Goal: Transaction & Acquisition: Purchase product/service

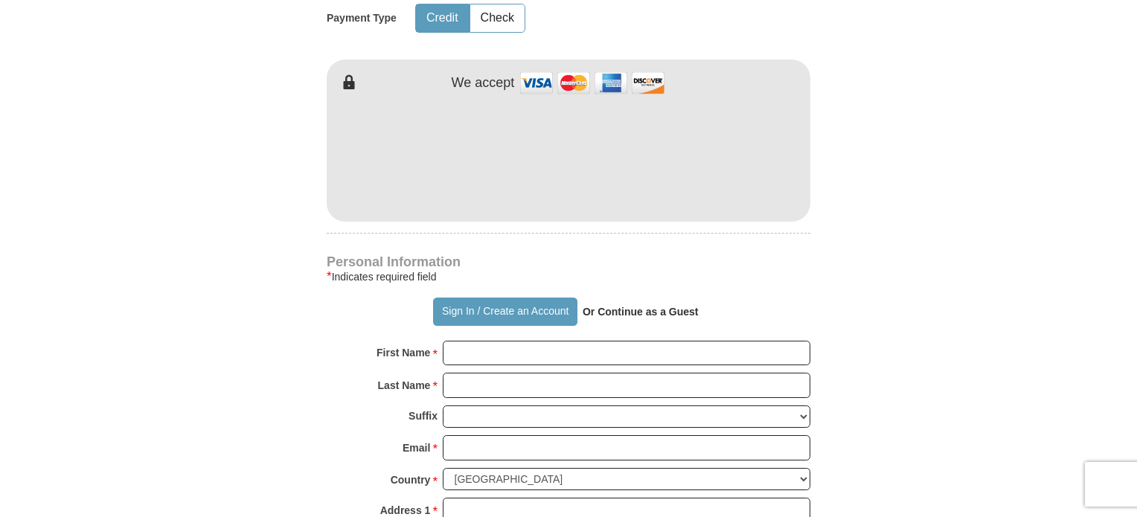
scroll to position [819, 0]
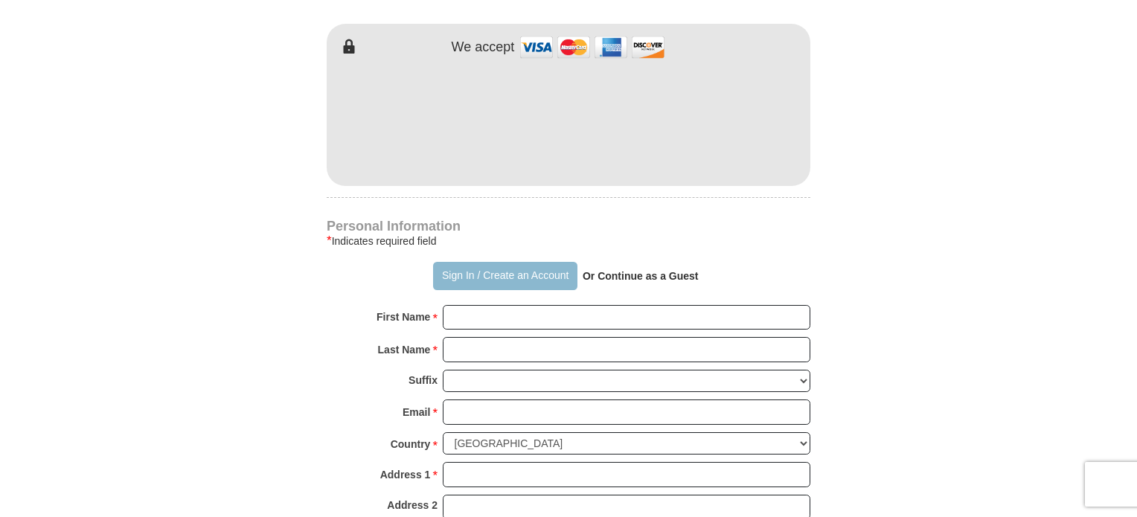
click at [515, 273] on button "Sign In / Create an Account" at bounding box center [505, 276] width 144 height 28
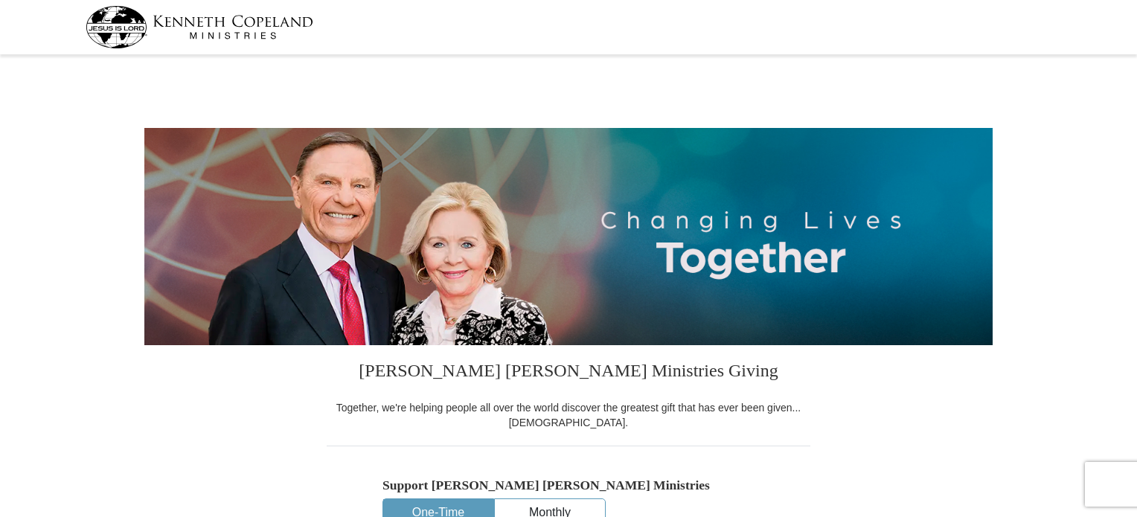
select select "NY"
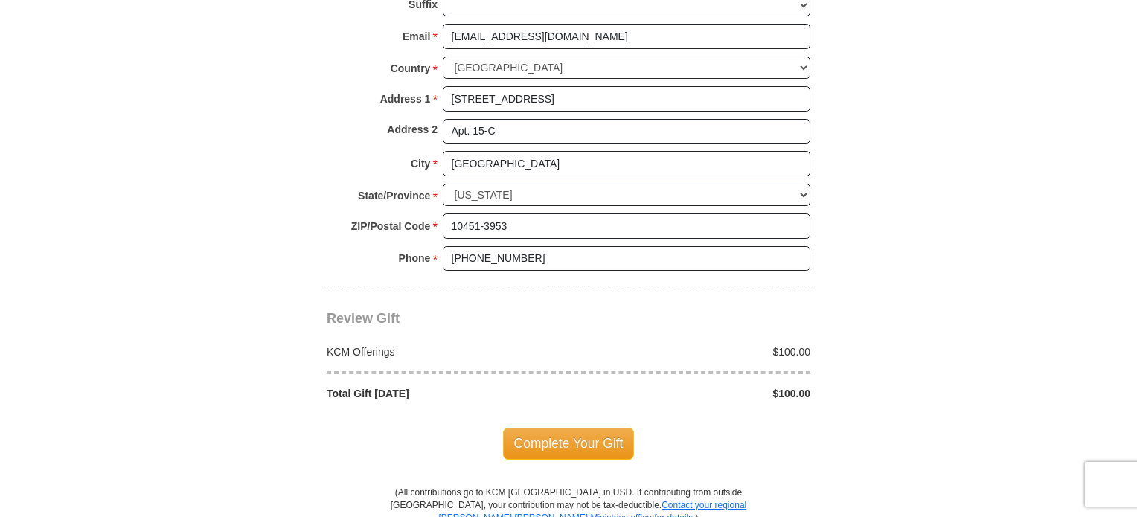
scroll to position [1117, 0]
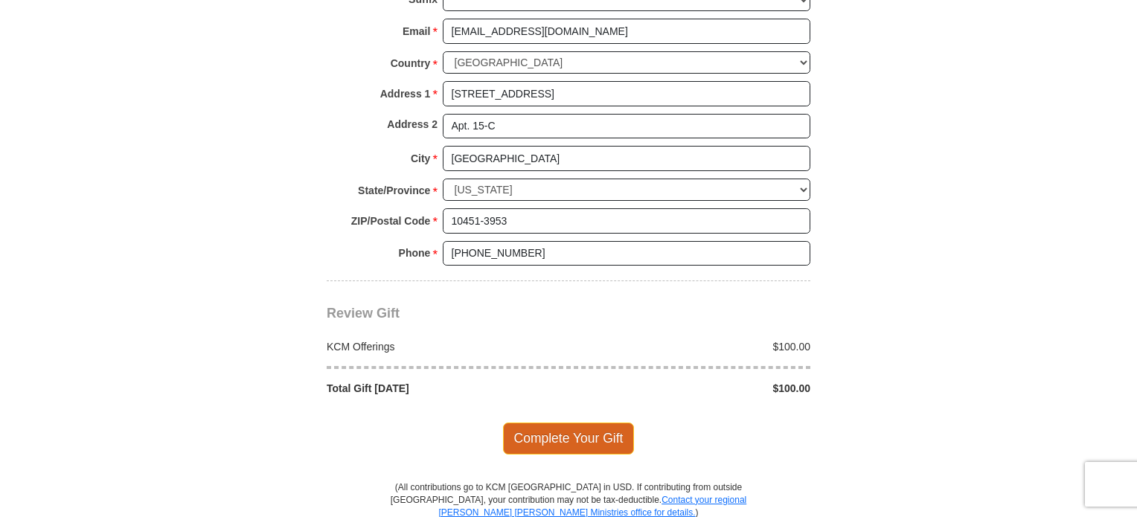
click at [584, 434] on span "Complete Your Gift" at bounding box center [569, 438] width 132 height 31
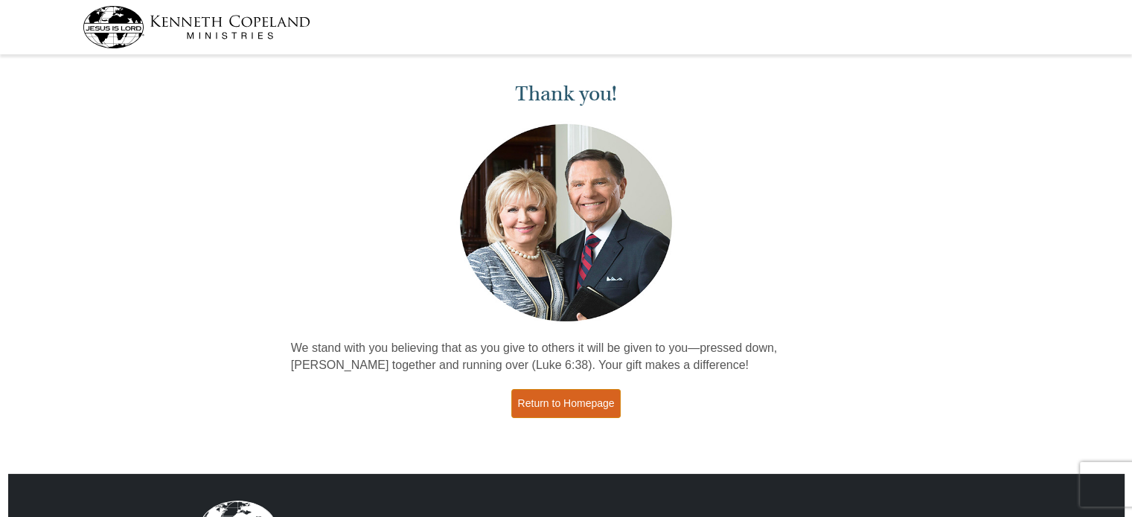
click at [578, 406] on link "Return to Homepage" at bounding box center [566, 403] width 110 height 29
